Goal: Check status: Check status

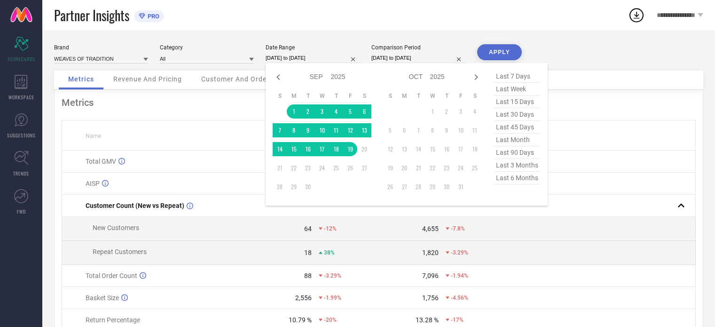
select select "8"
select select "2025"
select select "9"
select select "2025"
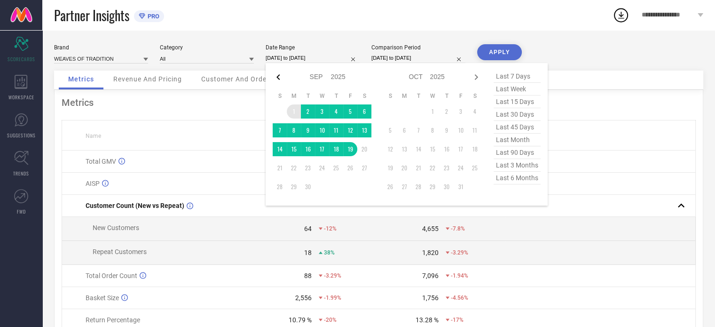
click at [279, 75] on icon at bounding box center [277, 77] width 3 height 6
select select "7"
select select "2025"
select select "8"
select select "2025"
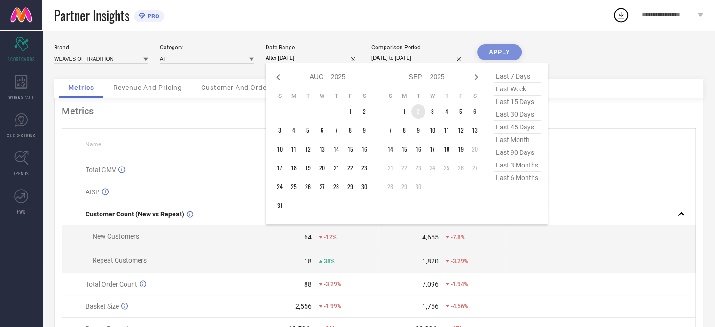
click at [418, 114] on td "2" at bounding box center [418, 111] width 14 height 14
type input "[DATE] to [DATE]"
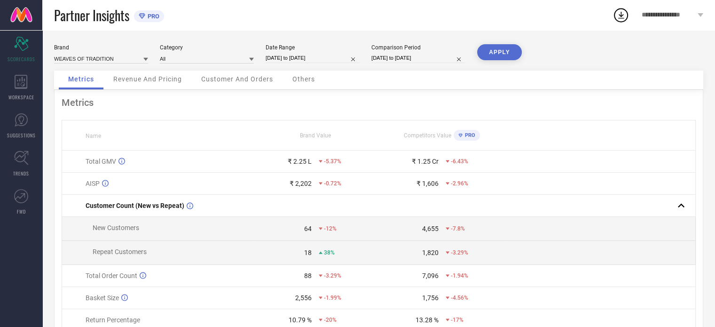
click at [273, 53] on div "Date Range [DATE] to [DATE]" at bounding box center [313, 53] width 94 height 19
click at [270, 60] on input "[DATE] to [DATE]" at bounding box center [313, 58] width 94 height 10
select select "8"
select select "2025"
select select "9"
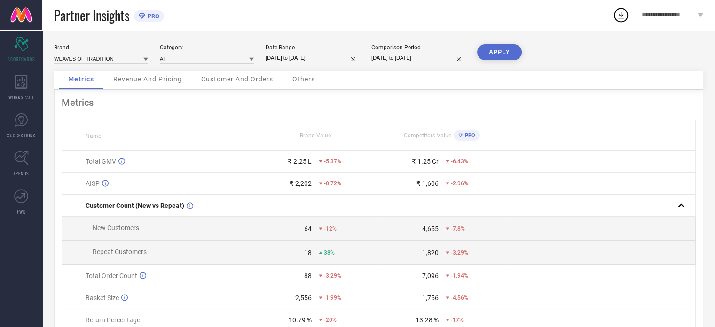
select select "2025"
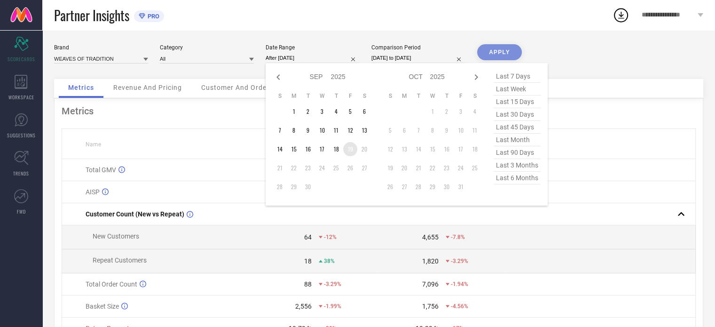
click at [352, 150] on td "19" at bounding box center [350, 149] width 14 height 14
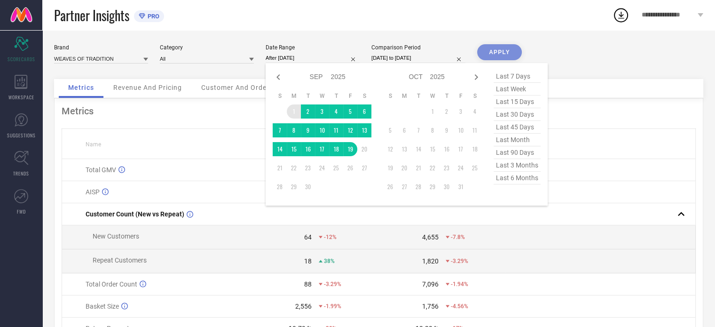
type input "[DATE] to [DATE]"
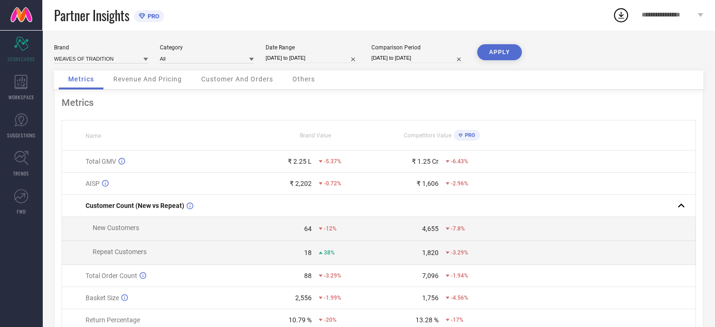
click at [484, 50] on button "APPLY" at bounding box center [499, 52] width 45 height 16
click at [286, 57] on input "[DATE] to [DATE]" at bounding box center [313, 58] width 94 height 10
select select "8"
select select "2025"
select select "9"
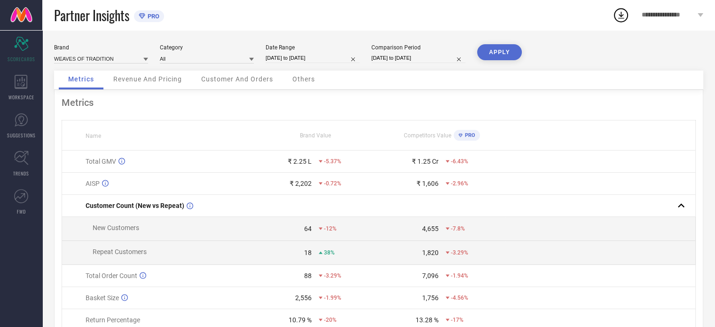
select select "2025"
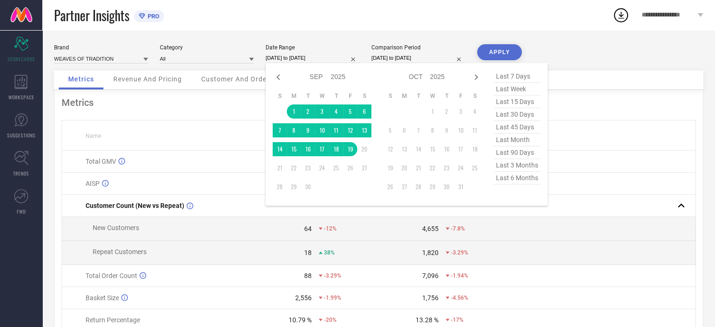
click at [662, 131] on th at bounding box center [600, 135] width 190 height 30
